Goal: Task Accomplishment & Management: Complete application form

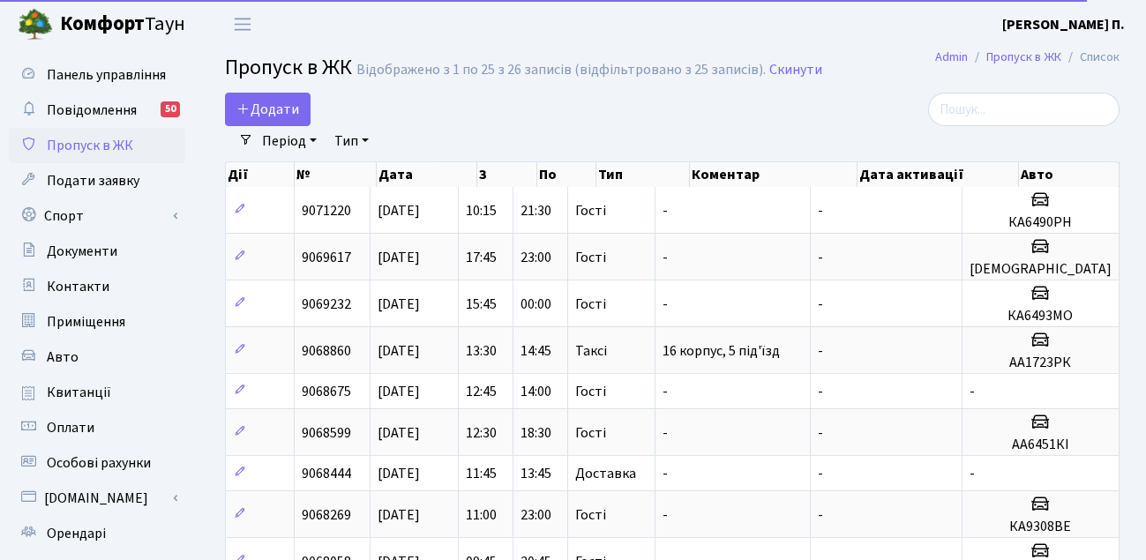
select select "25"
drag, startPoint x: 0, startPoint y: 0, endPoint x: 238, endPoint y: 108, distance: 261.4
click at [235, 108] on link "Додати" at bounding box center [268, 110] width 86 height 34
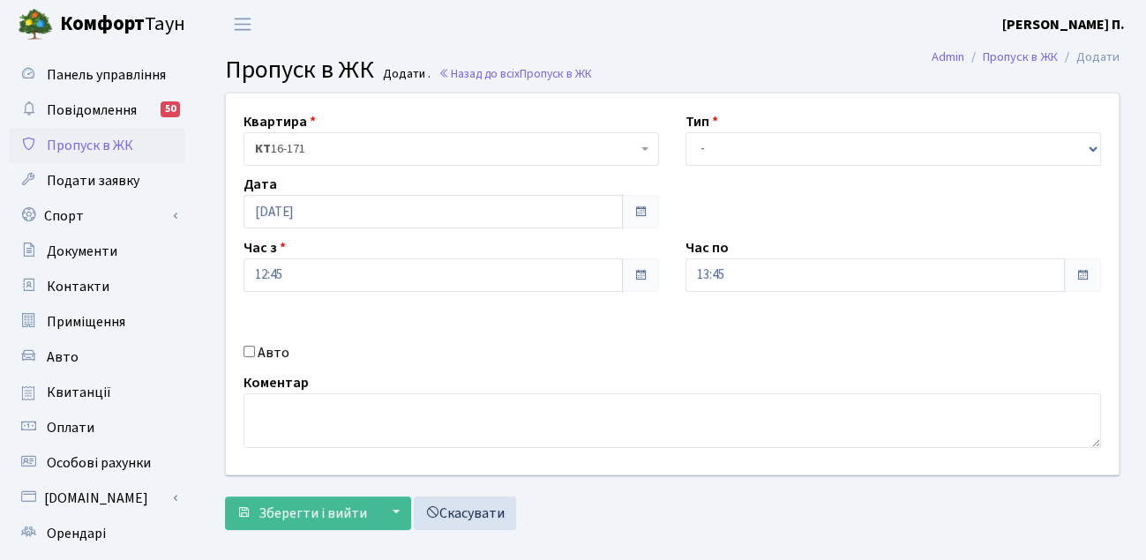
select select "3"
click at [686, 132] on select "- Доставка Таксі Гості Сервіс" at bounding box center [894, 149] width 416 height 34
click at [242, 354] on div "Авто" at bounding box center [451, 352] width 442 height 21
